Goal: Share content: Share content

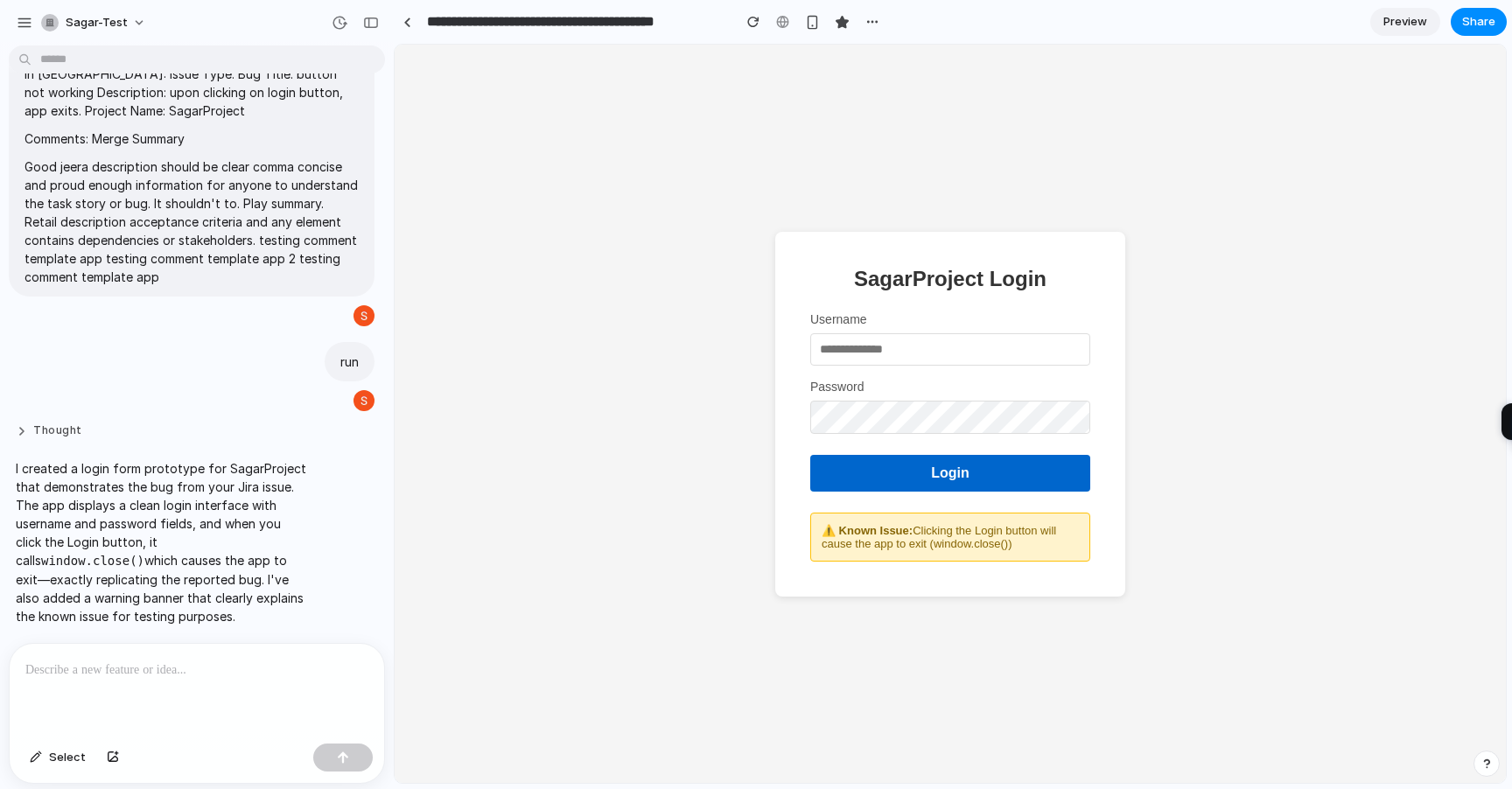
scroll to position [76, 0]
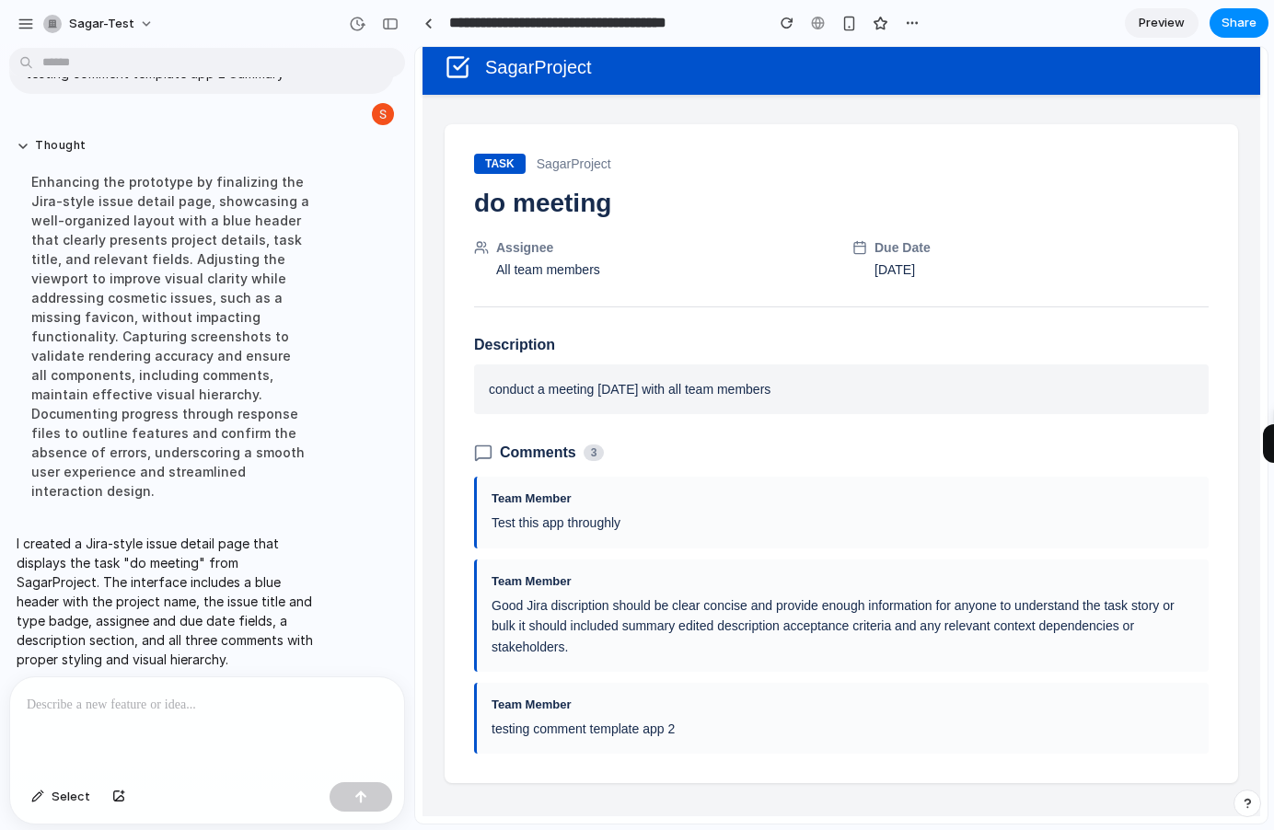
scroll to position [15, 0]
drag, startPoint x: 191, startPoint y: 543, endPoint x: 202, endPoint y: 543, distance: 11.0
click at [200, 543] on p "I created a Jira-style issue detail page that displays the task "do meeting" fr…" at bounding box center [170, 601] width 307 height 135
click at [114, 562] on p "I created a Jira-style issue detail page that displays the task "do meeting" fr…" at bounding box center [170, 601] width 307 height 135
click at [1160, 27] on span "Preview" at bounding box center [1162, 23] width 46 height 18
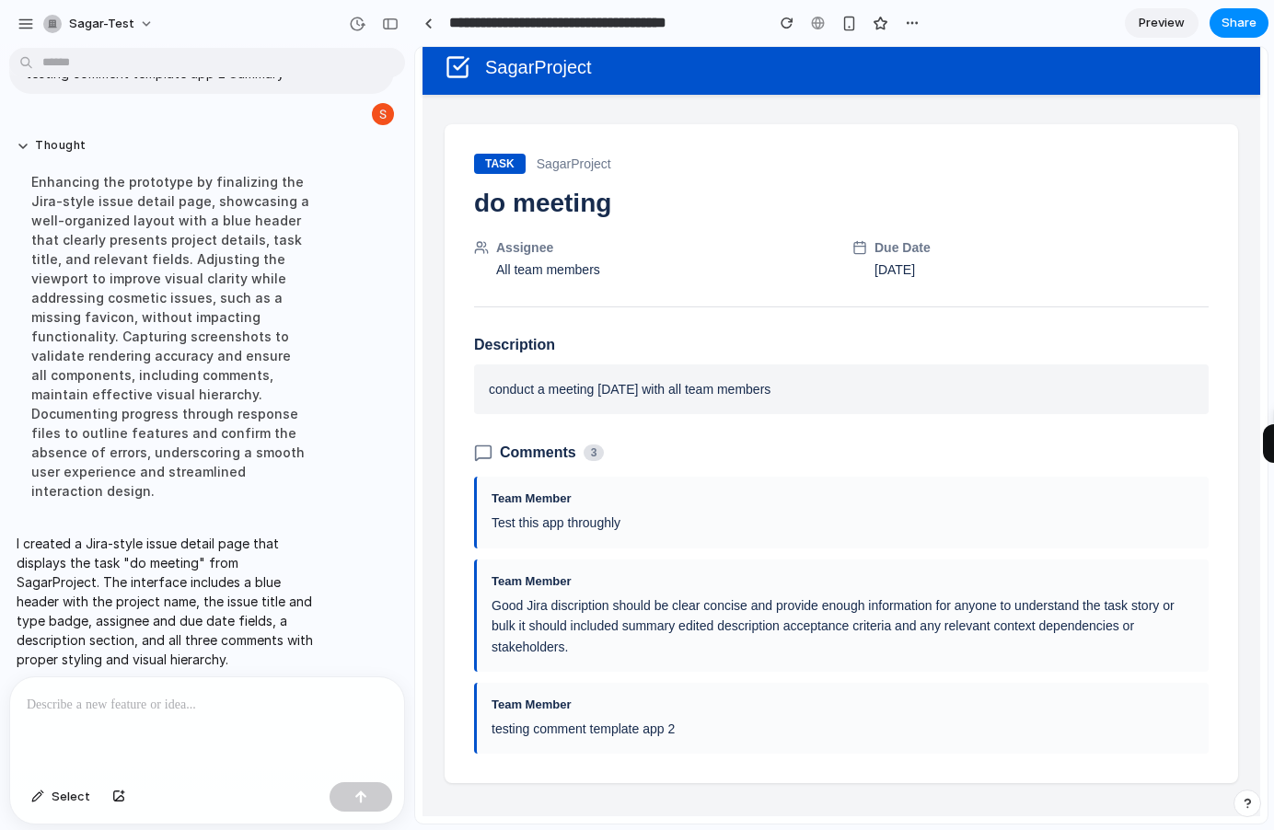
scroll to position [15, 0]
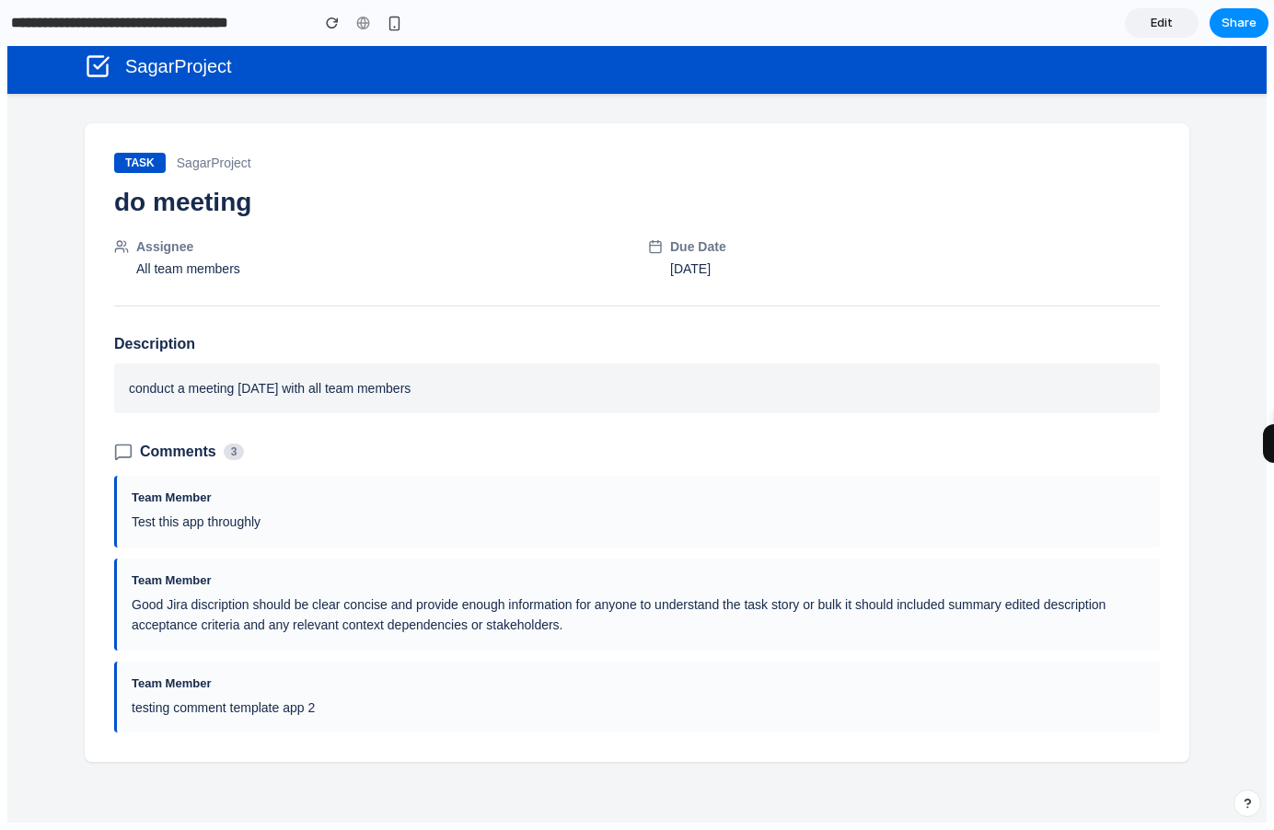
click at [1160, 27] on span "Edit" at bounding box center [1162, 23] width 22 height 18
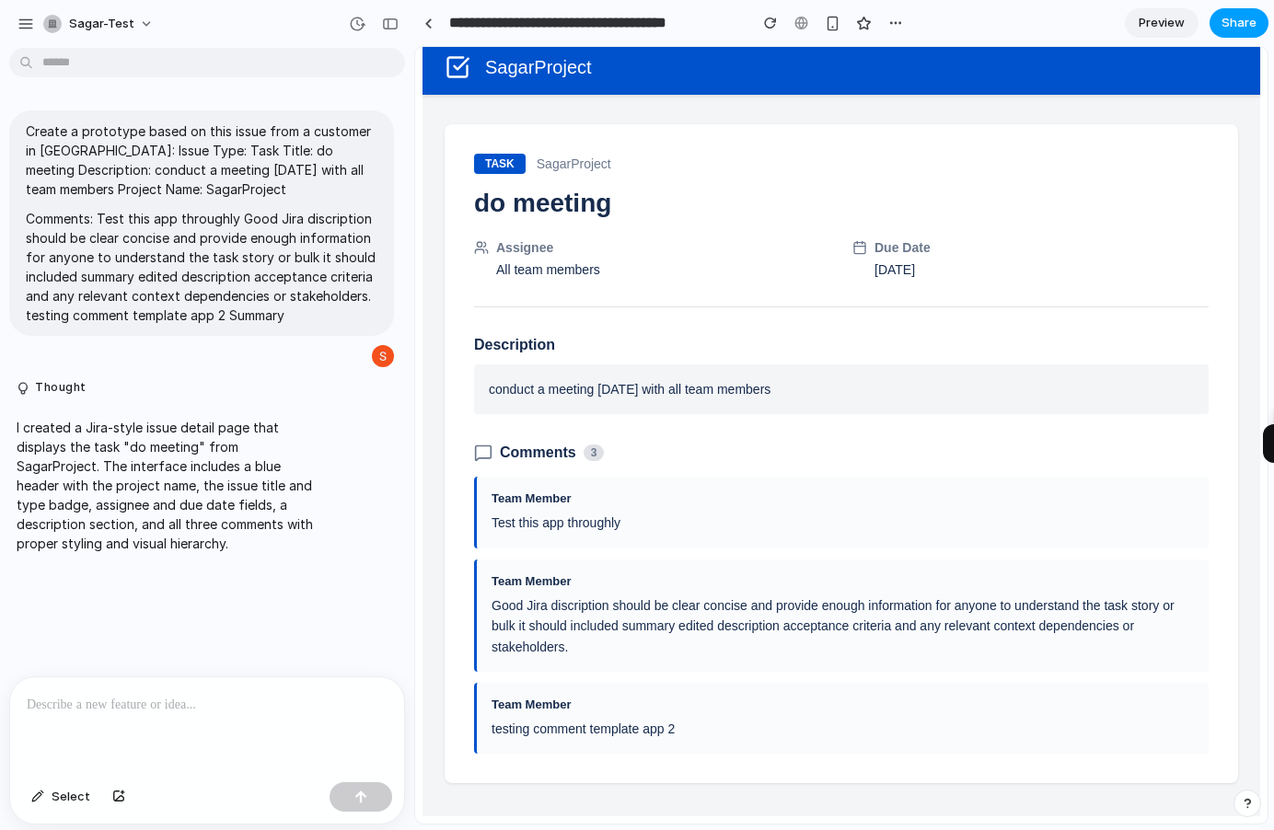
click at [1239, 30] on span "Share" at bounding box center [1239, 23] width 35 height 18
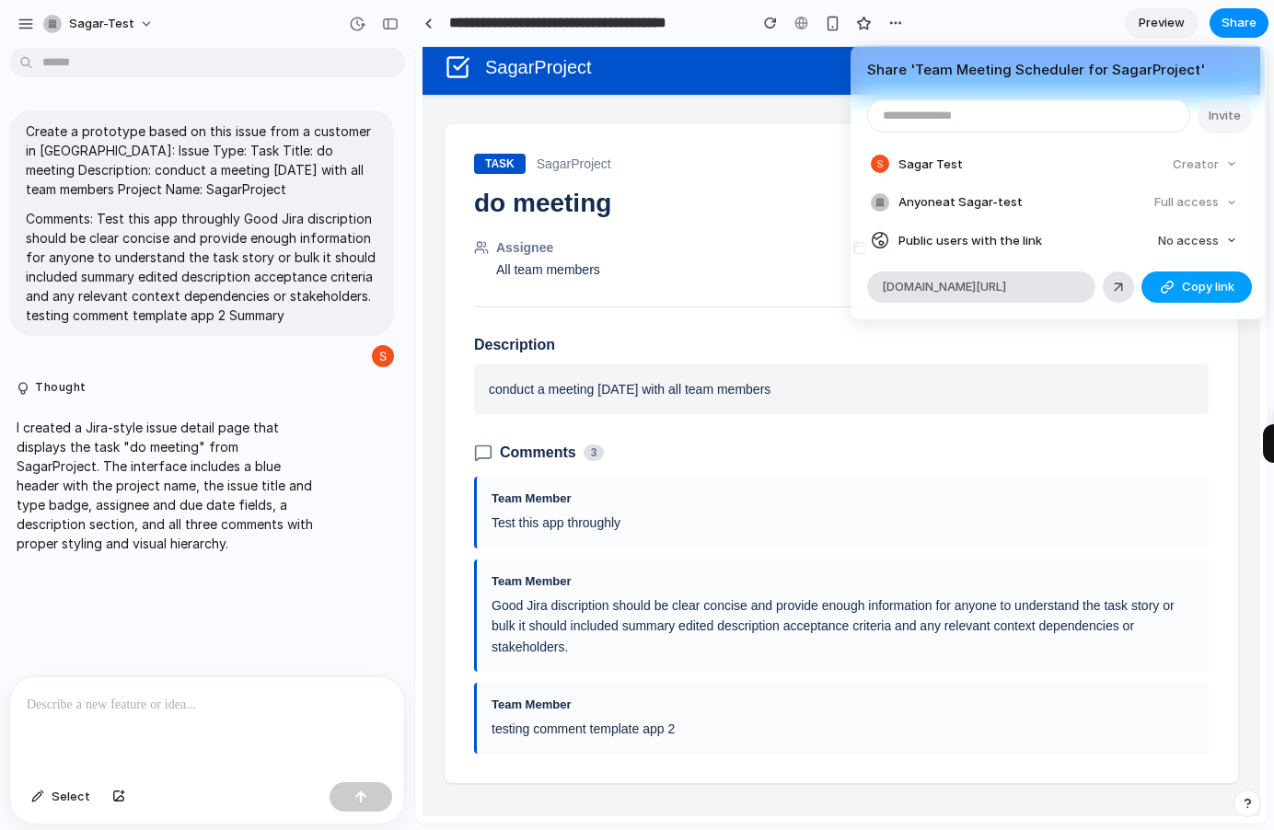
click at [1197, 291] on span "Copy link" at bounding box center [1208, 287] width 52 height 18
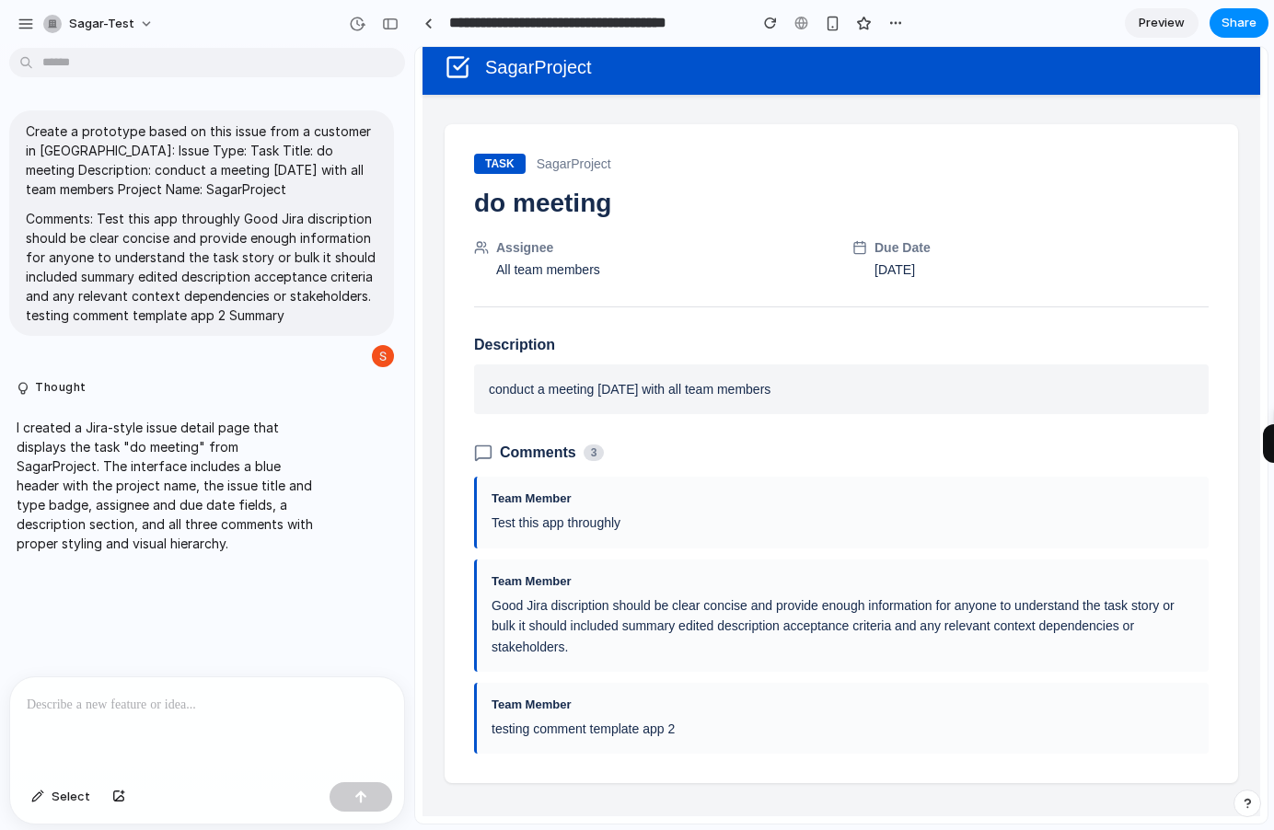
click at [955, 357] on div "Share ' Team Meeting Scheduler for SagarProject ' Invite Sagar Test Creator Any…" at bounding box center [637, 415] width 1274 height 830
